Goal: Task Accomplishment & Management: Manage account settings

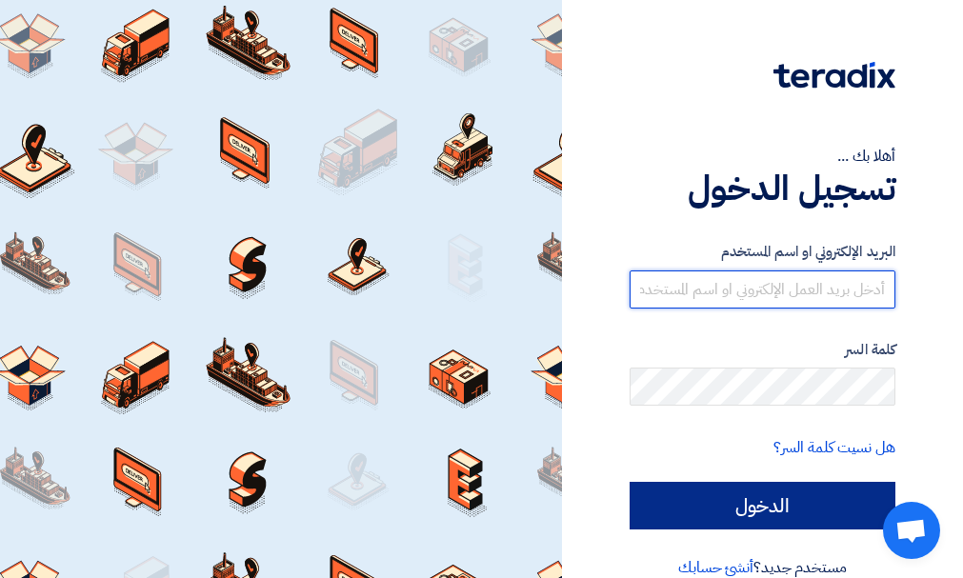
type input "[PERSON_NAME][EMAIL_ADDRESS][DOMAIN_NAME]"
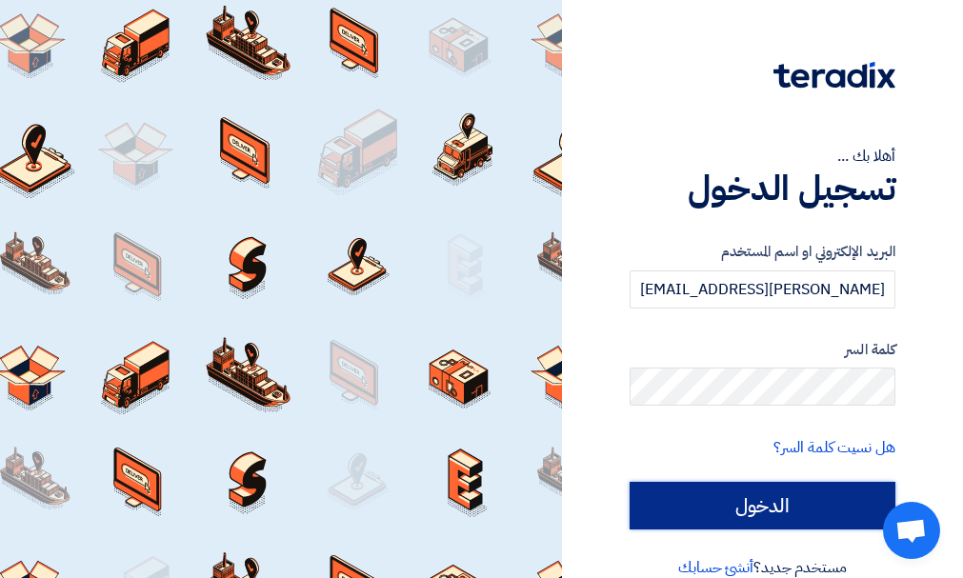
click at [791, 494] on input "الدخول" at bounding box center [763, 506] width 266 height 48
type input "Sign in"
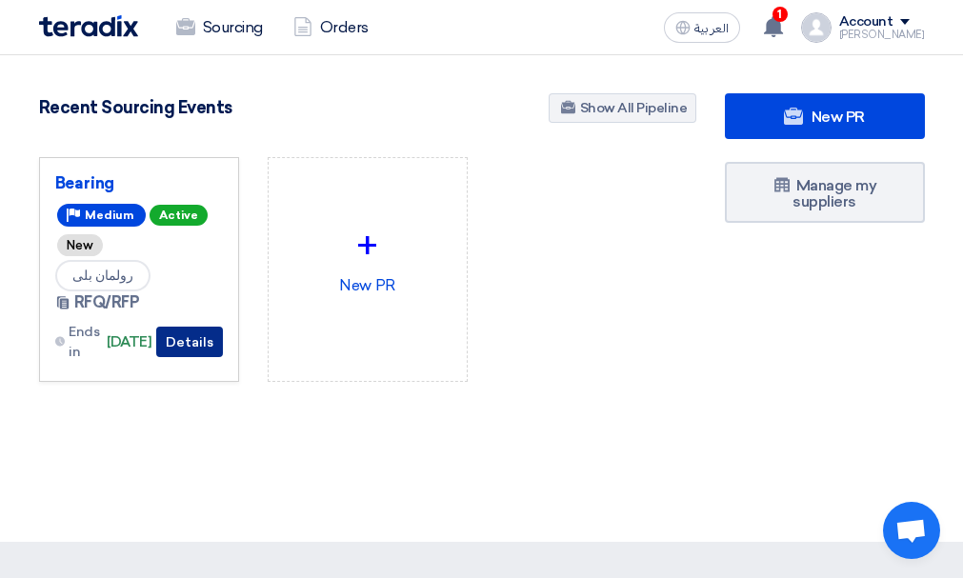
click at [175, 338] on button "Details" at bounding box center [189, 342] width 67 height 30
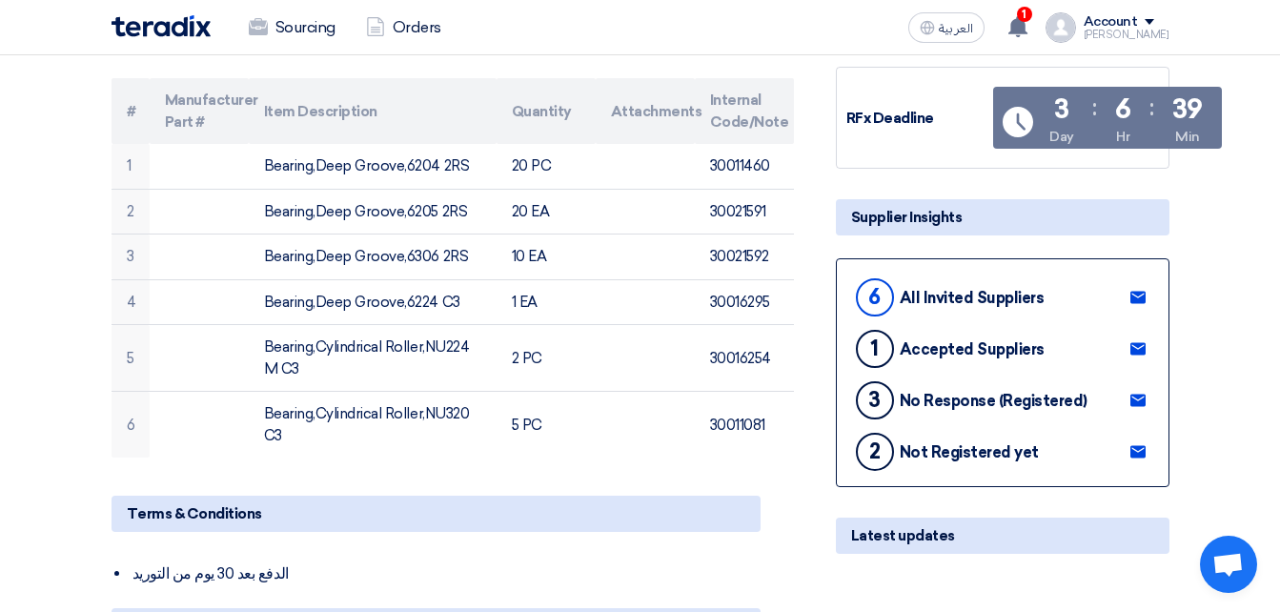
scroll to position [289, 0]
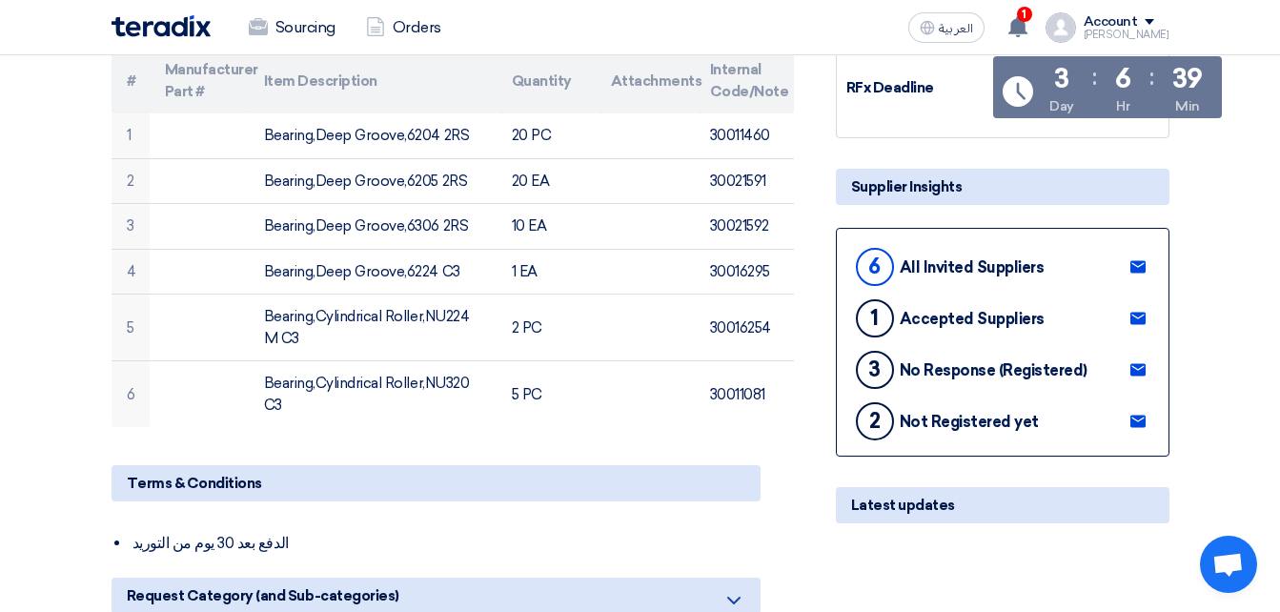
click at [962, 268] on div "All Invited Suppliers" at bounding box center [972, 267] width 145 height 18
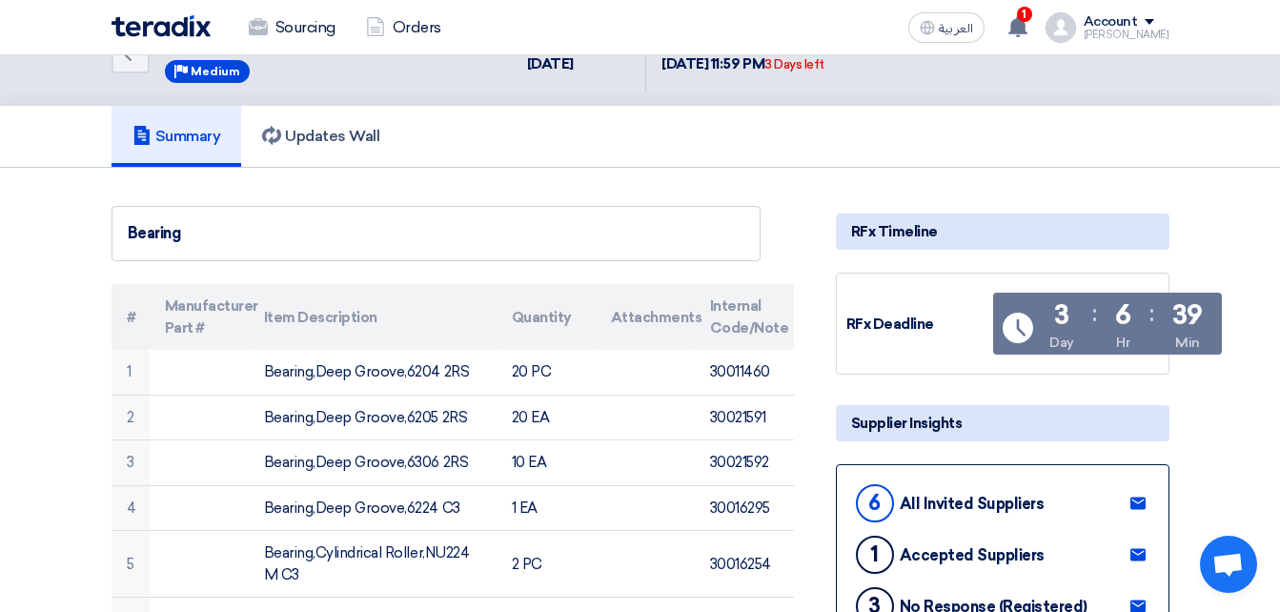
scroll to position [0, 0]
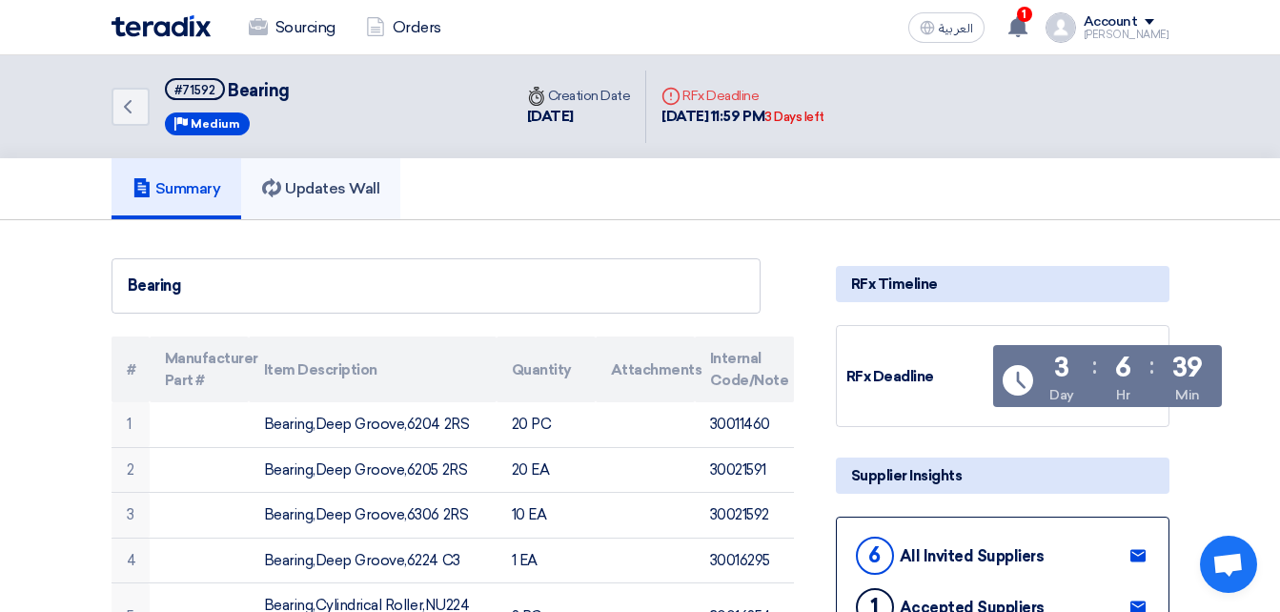
click at [353, 175] on link "Updates Wall" at bounding box center [320, 188] width 159 height 61
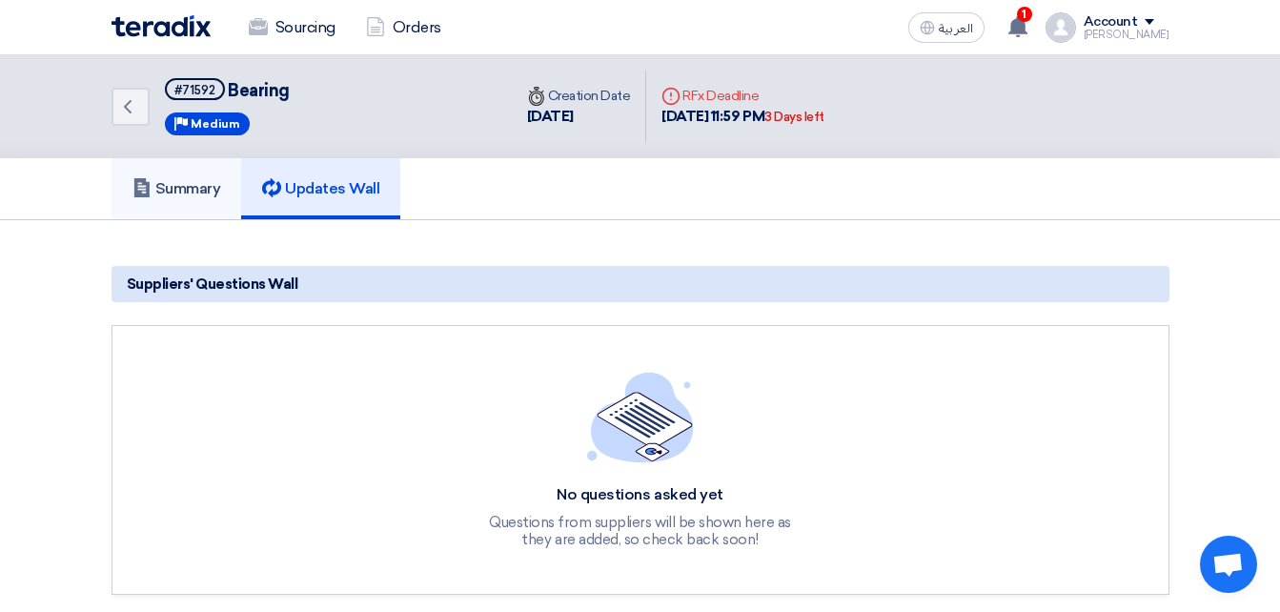
click at [203, 197] on h5 "Summary" at bounding box center [176, 188] width 89 height 19
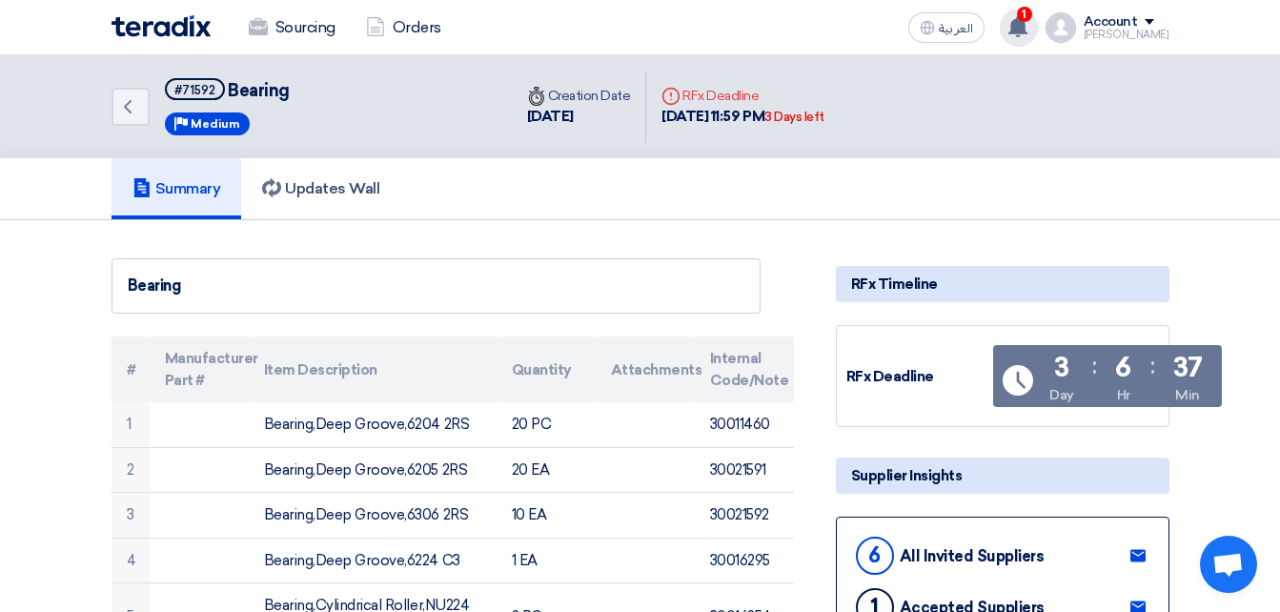
click at [962, 30] on use at bounding box center [1017, 26] width 19 height 21
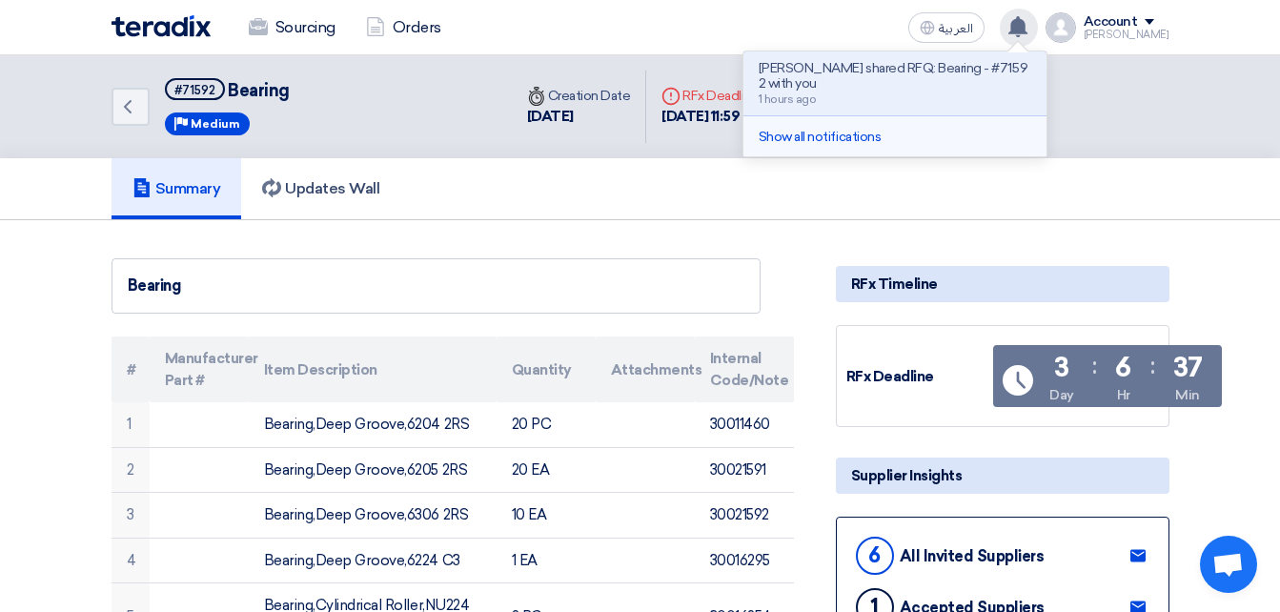
click at [860, 118] on li "Show all notifications" at bounding box center [894, 136] width 303 height 41
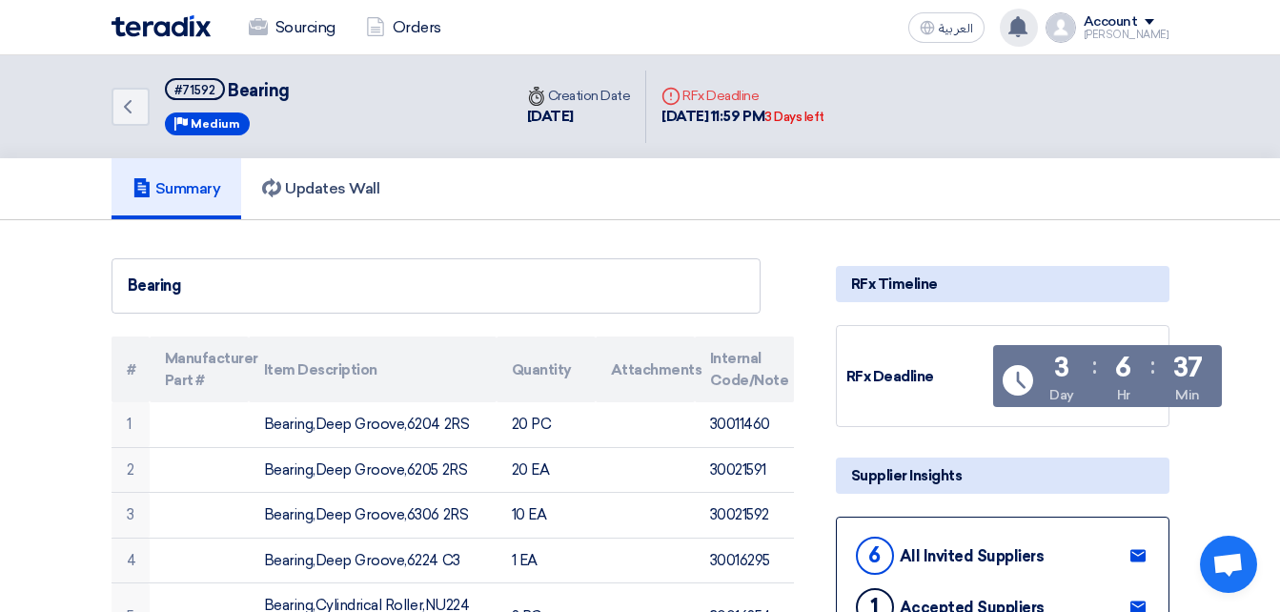
click at [962, 31] on icon at bounding box center [1017, 26] width 21 height 21
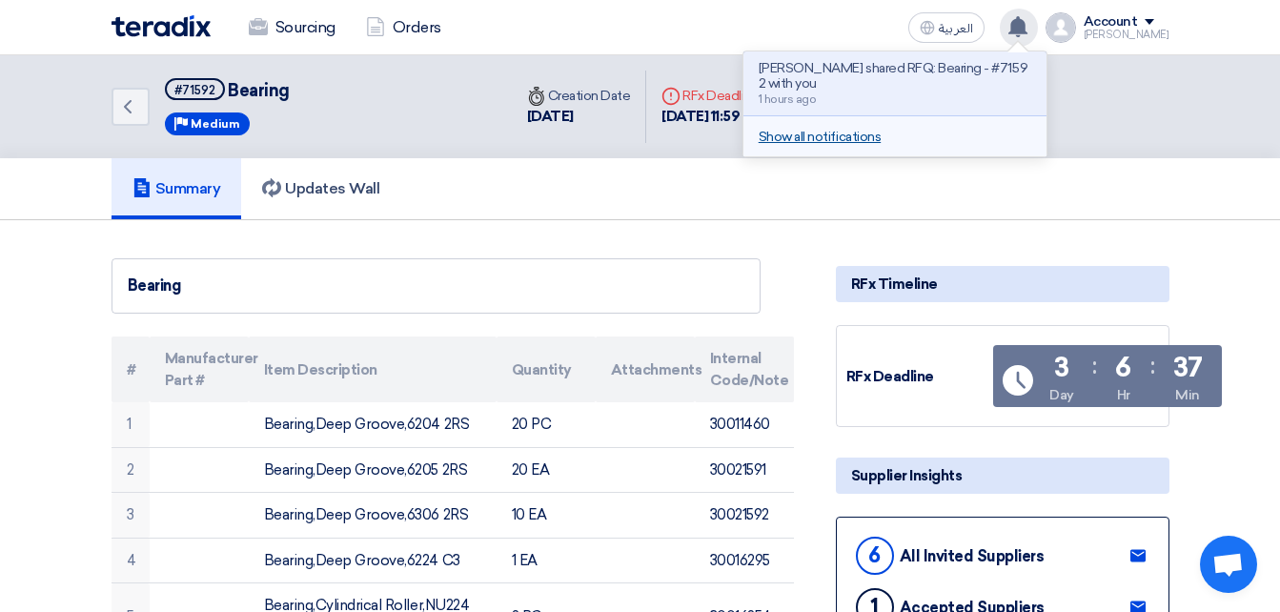
click at [881, 129] on link "Show all notifications" at bounding box center [820, 137] width 122 height 16
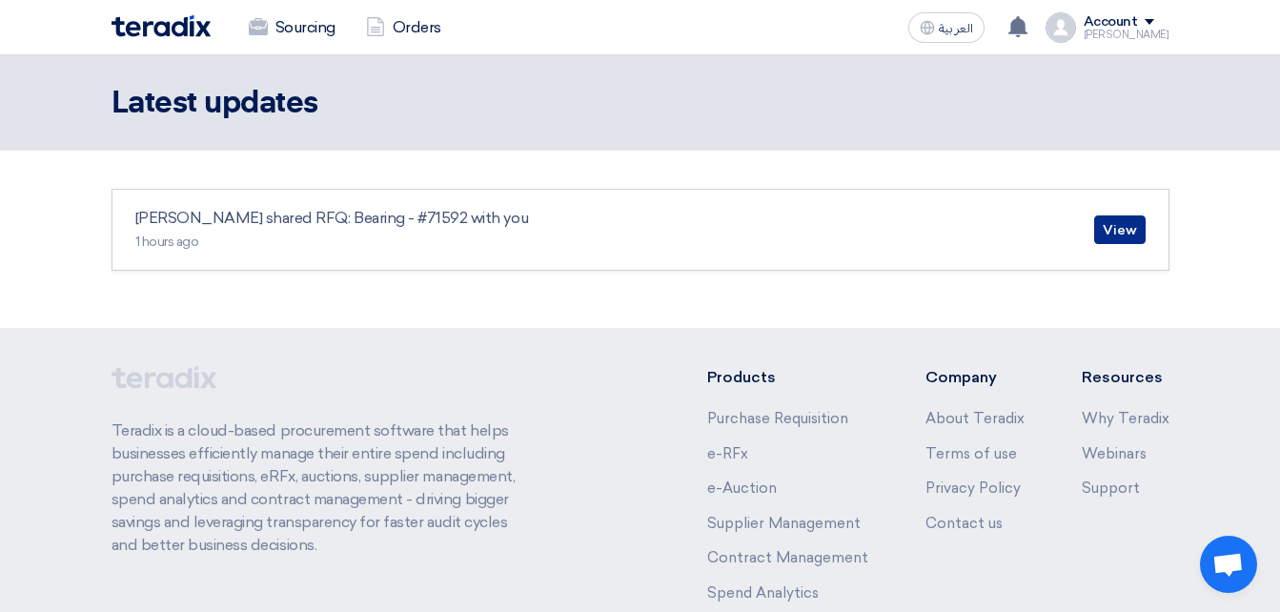
click at [1111, 235] on link "View" at bounding box center [1119, 229] width 51 height 29
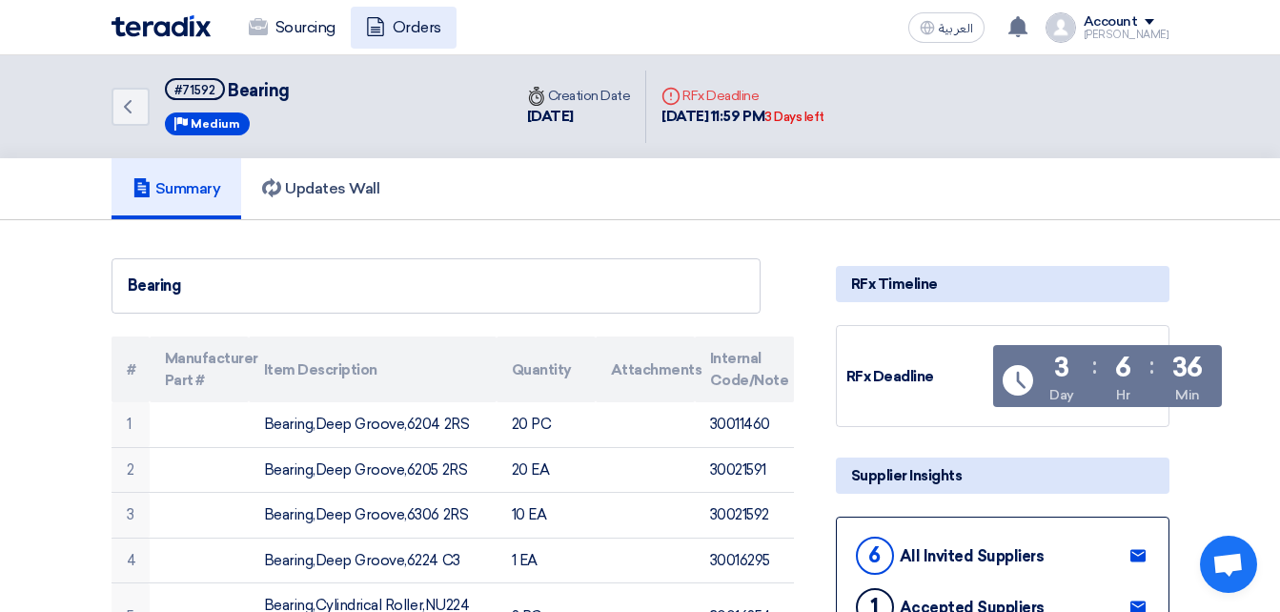
click at [392, 22] on link "Orders" at bounding box center [404, 28] width 106 height 42
